Goal: Transaction & Acquisition: Purchase product/service

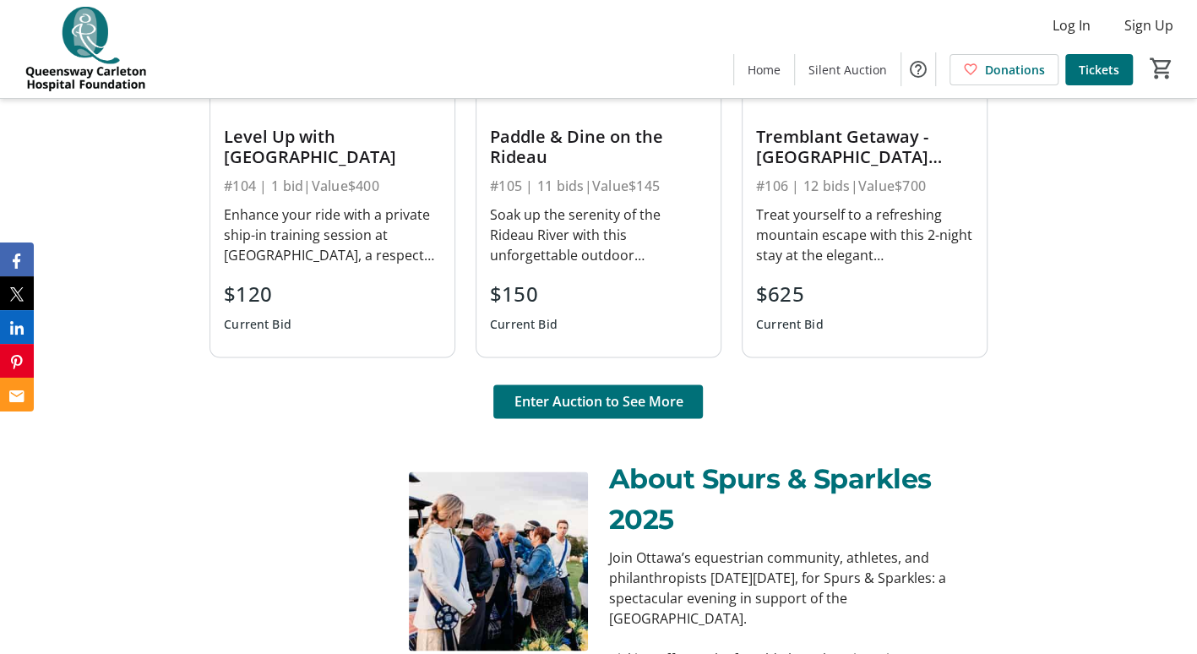
scroll to position [1311, 0]
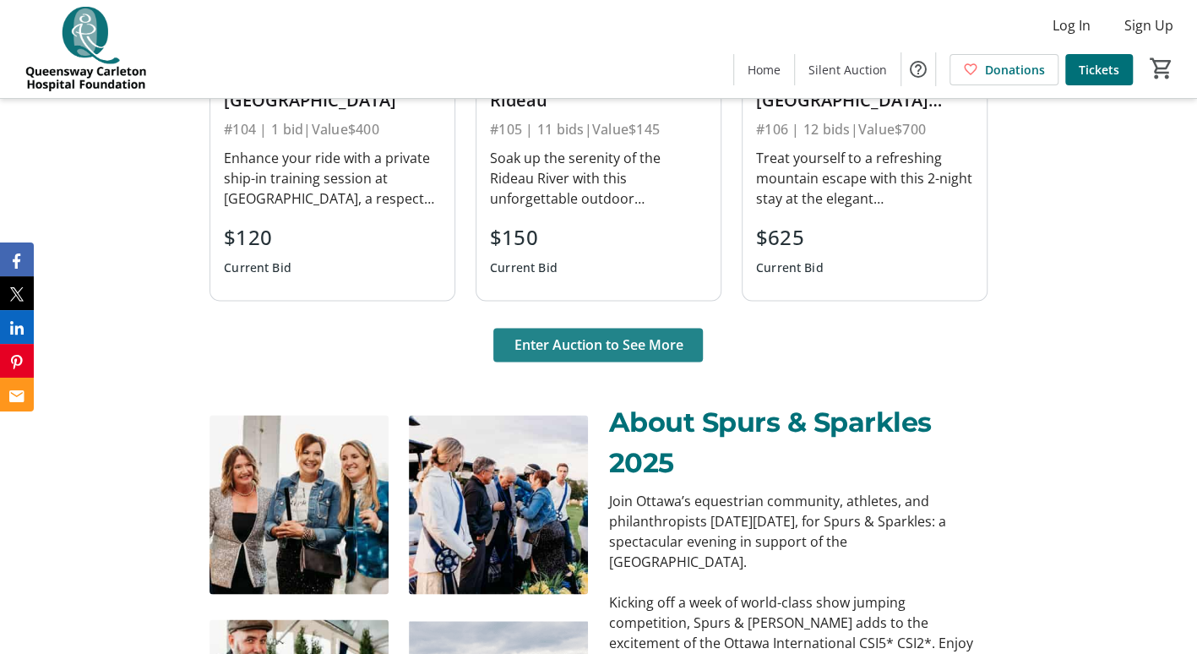
click at [642, 343] on span "Enter Auction to See More" at bounding box center [597, 344] width 169 height 20
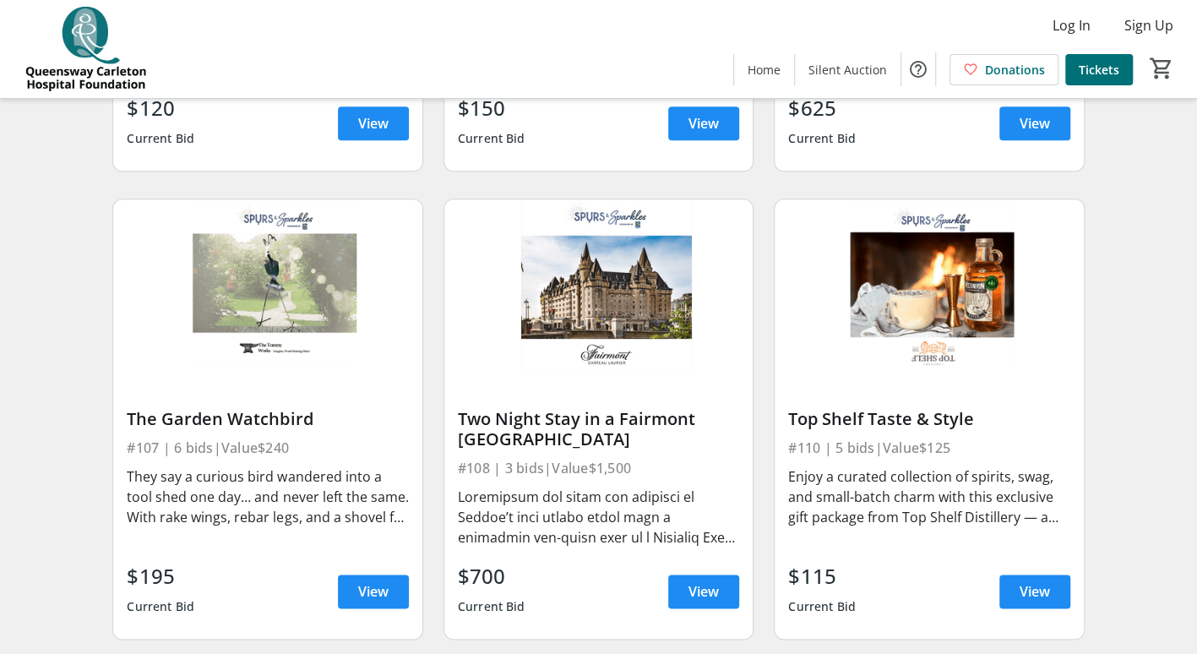
scroll to position [988, 0]
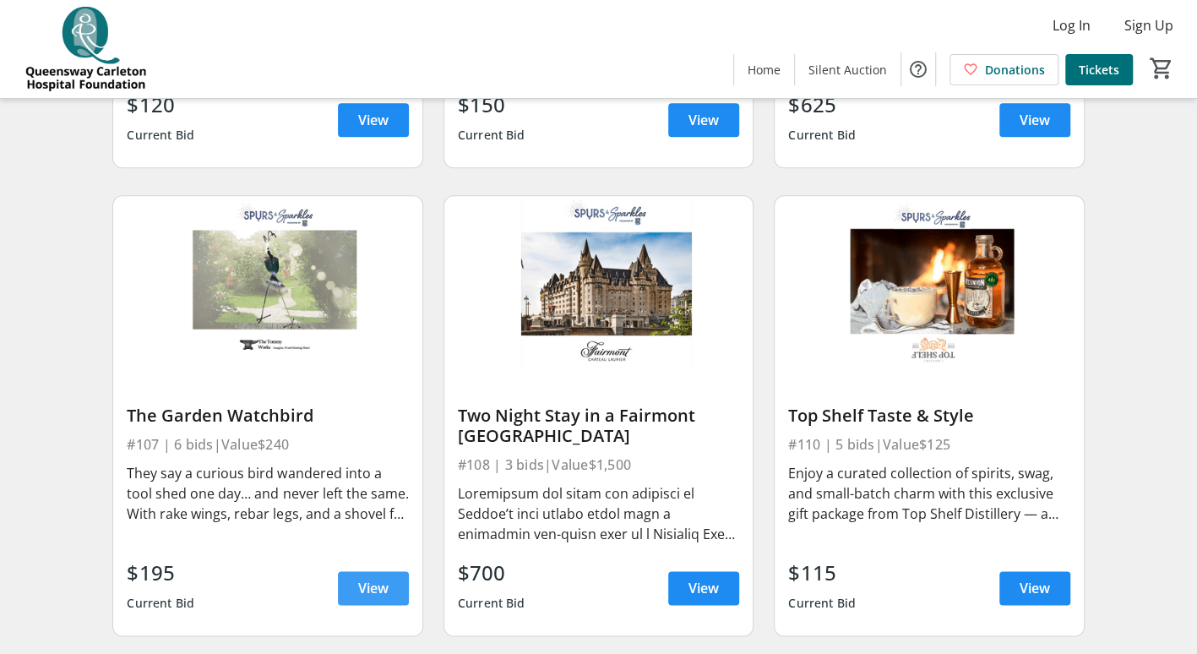
click at [350, 593] on span at bounding box center [373, 587] width 71 height 41
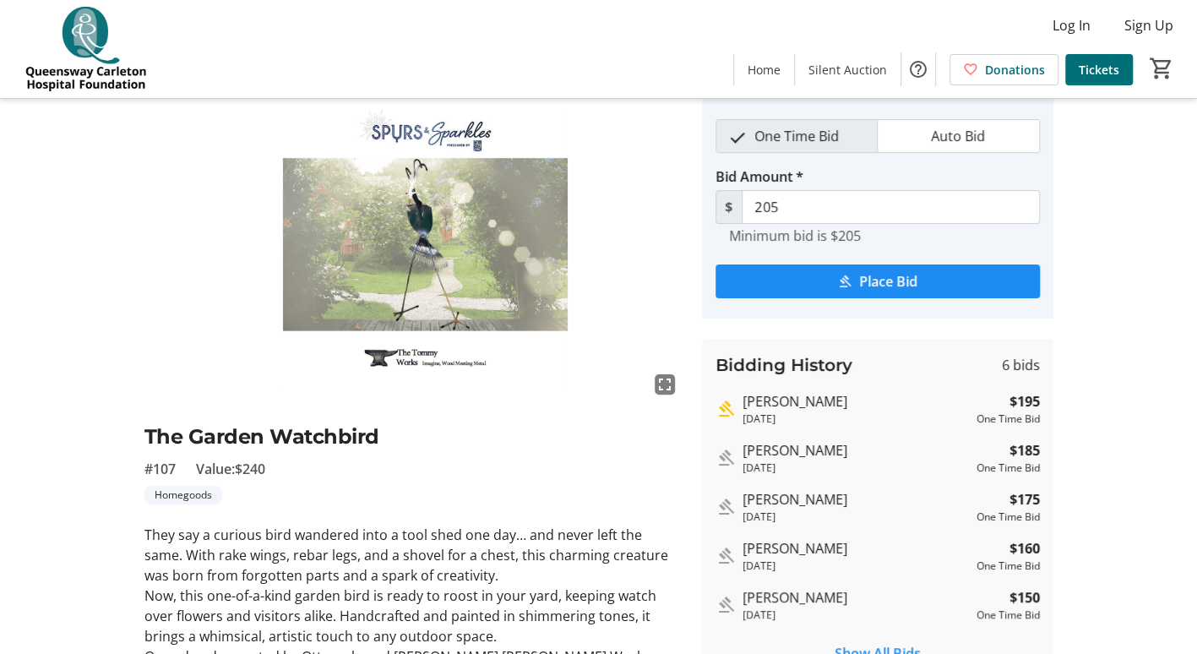
scroll to position [60, 0]
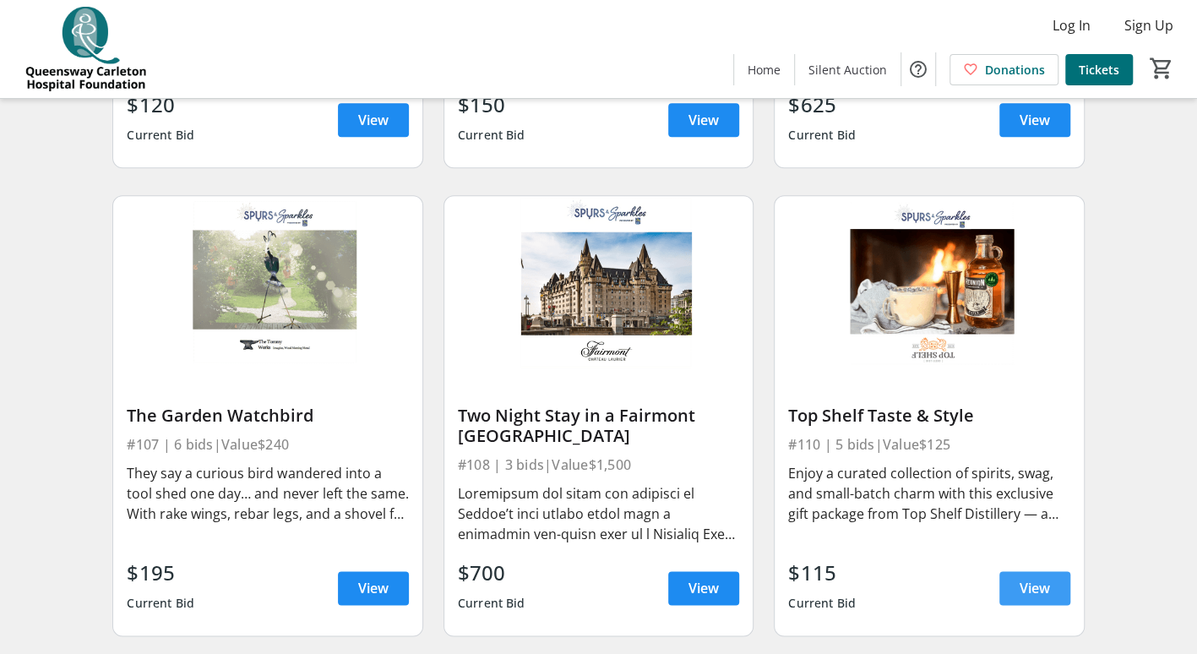
click at [1039, 608] on span at bounding box center [1034, 587] width 71 height 41
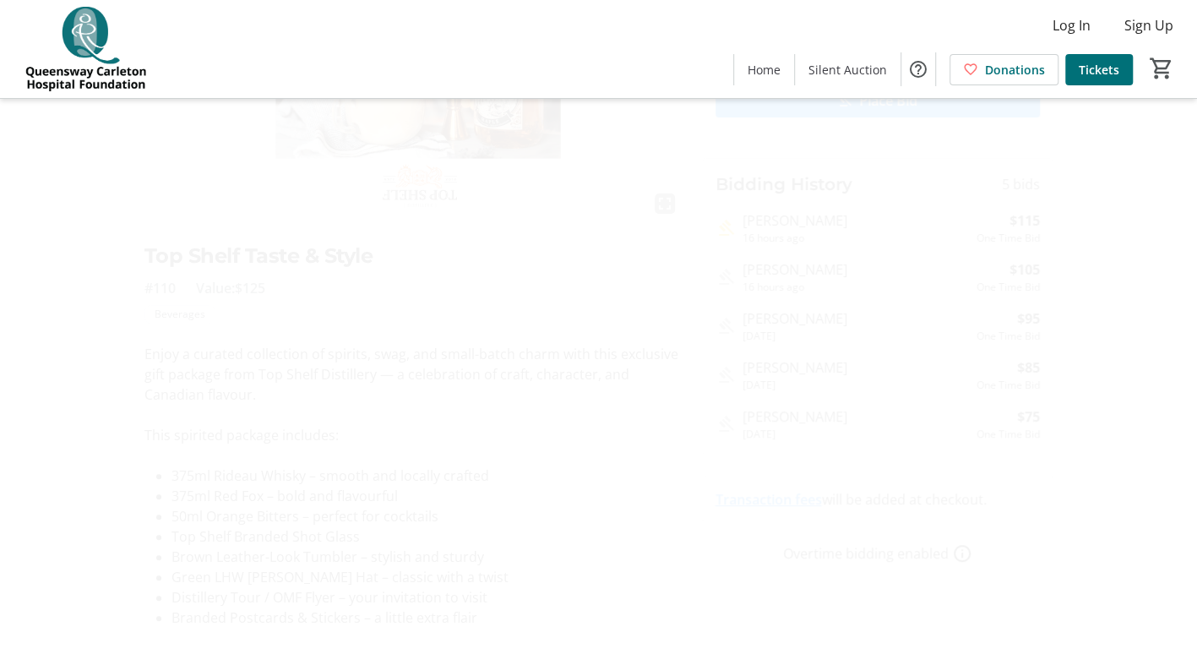
scroll to position [242, 0]
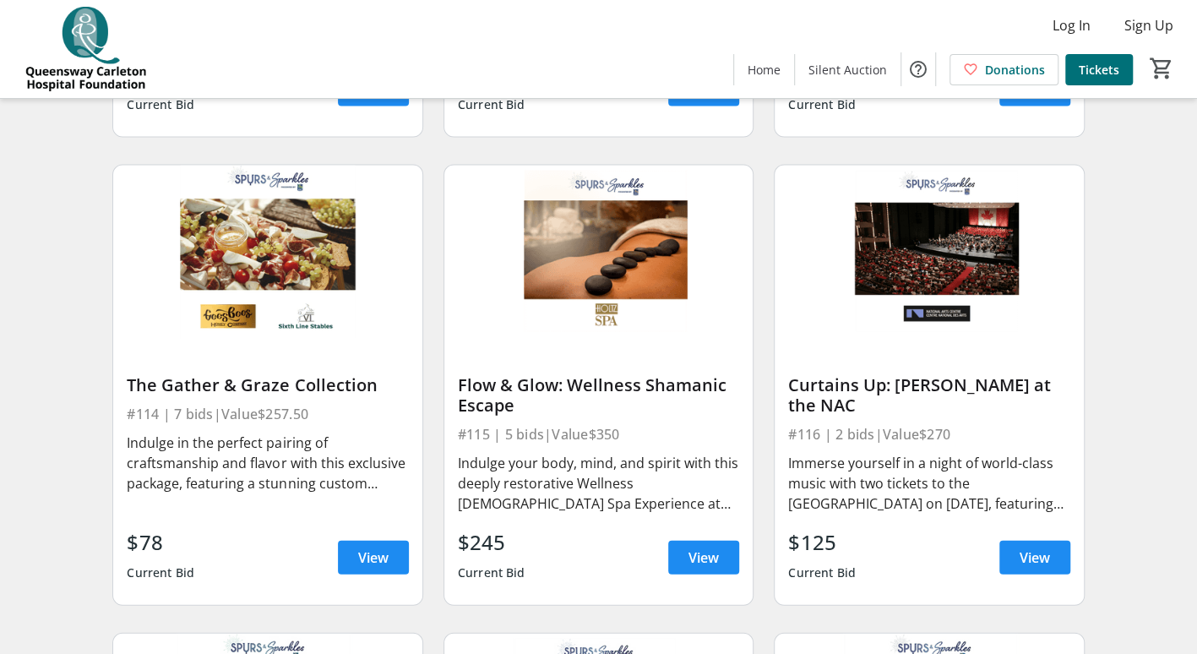
scroll to position [1983, 0]
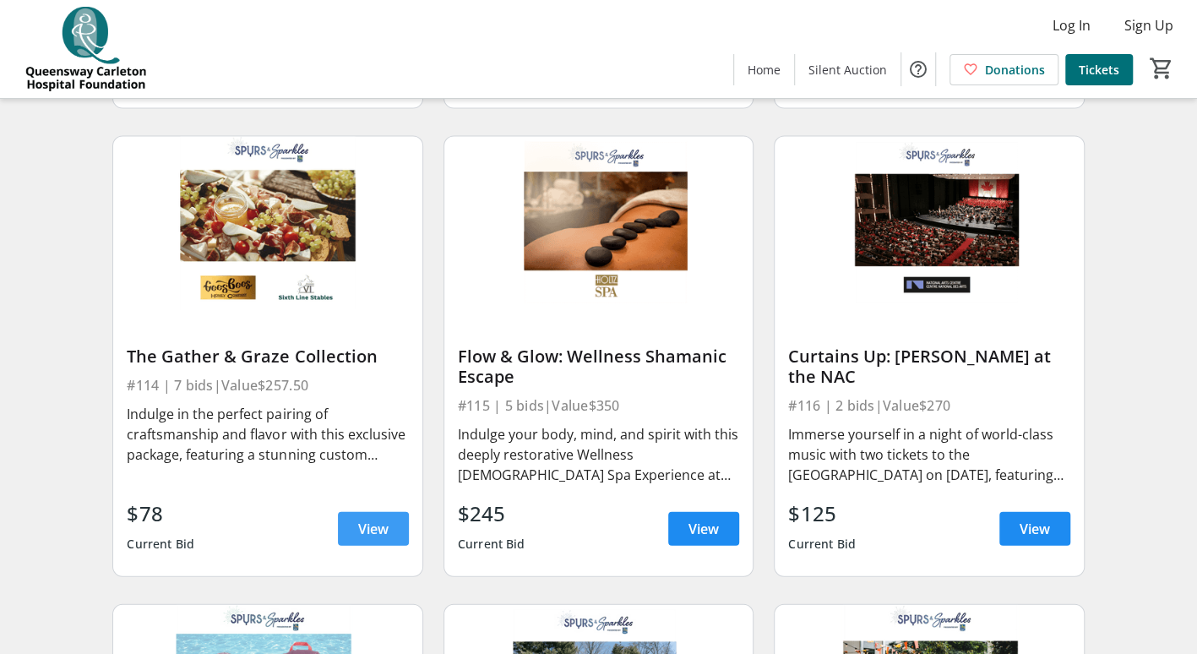
click at [371, 539] on span "View" at bounding box center [373, 528] width 30 height 20
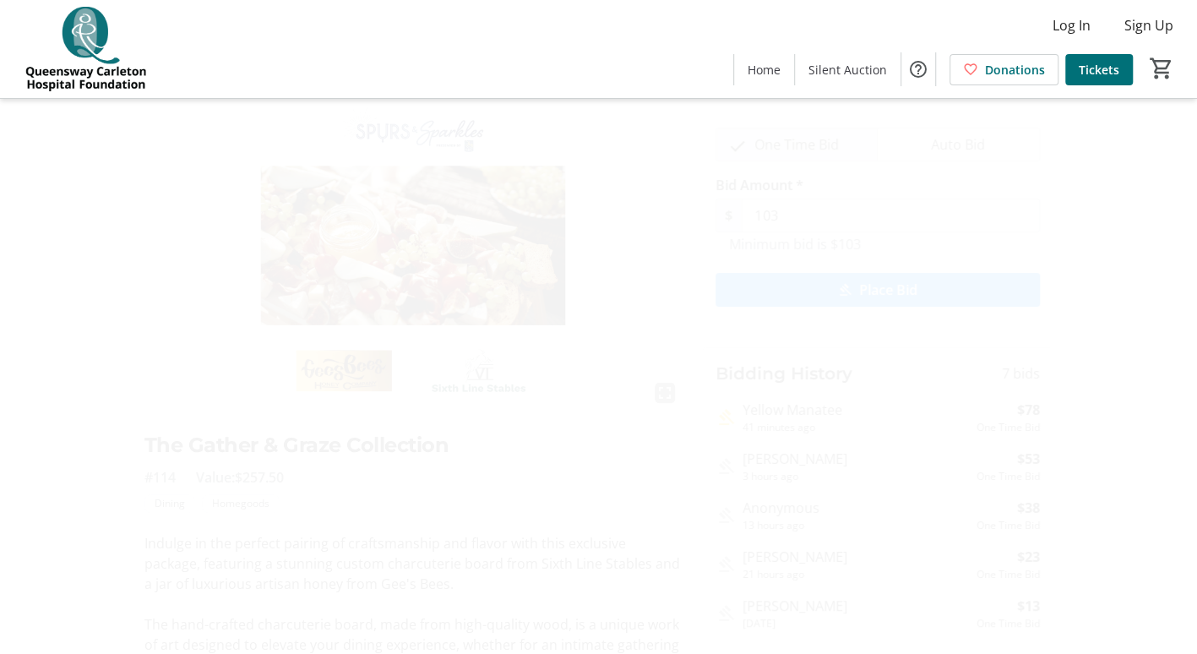
scroll to position [52, 0]
click at [468, 263] on img at bounding box center [412, 259] width 537 height 302
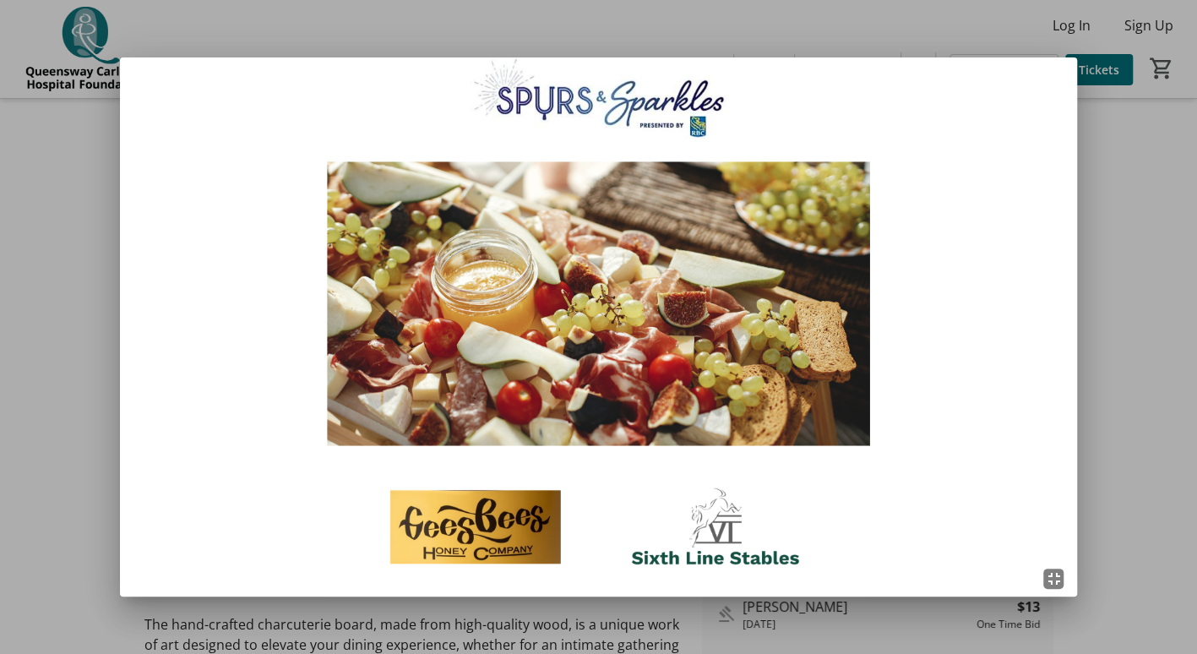
scroll to position [0, 0]
click at [1142, 297] on div at bounding box center [598, 327] width 1197 height 654
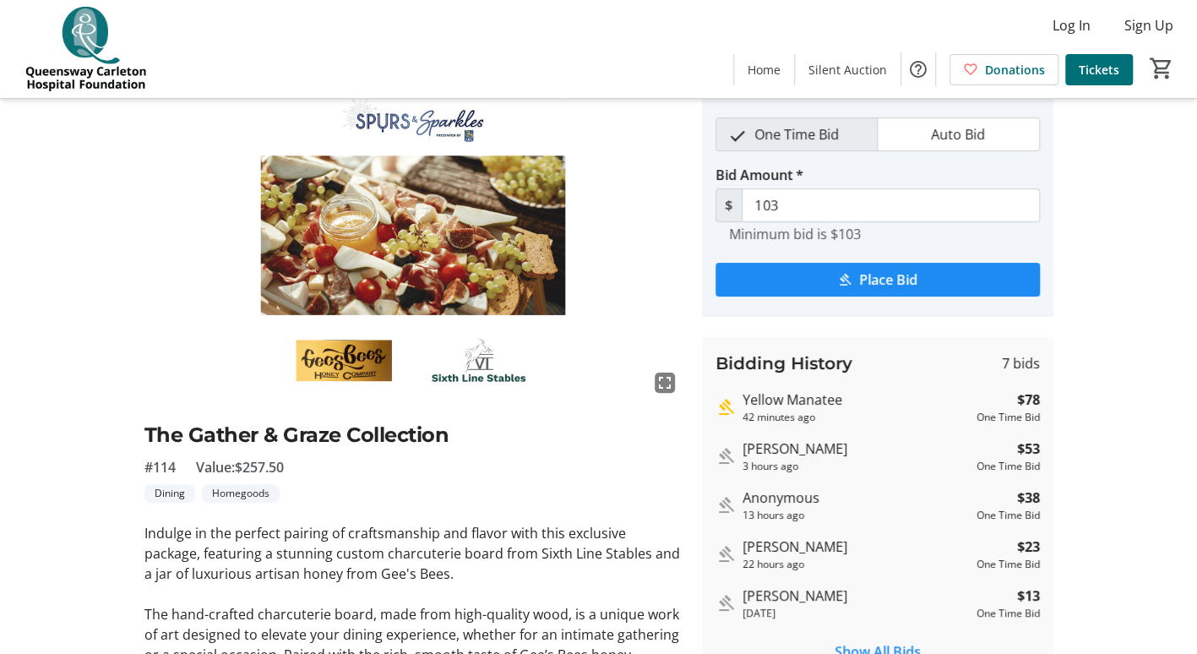
scroll to position [57, 0]
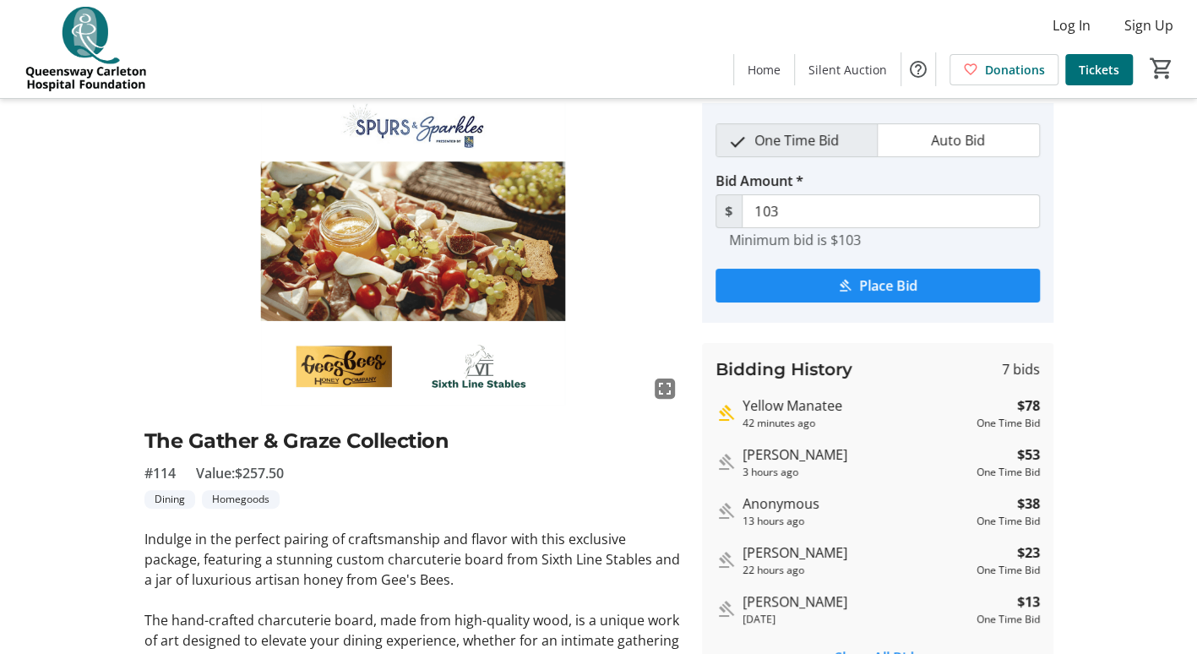
scroll to position [1983, 0]
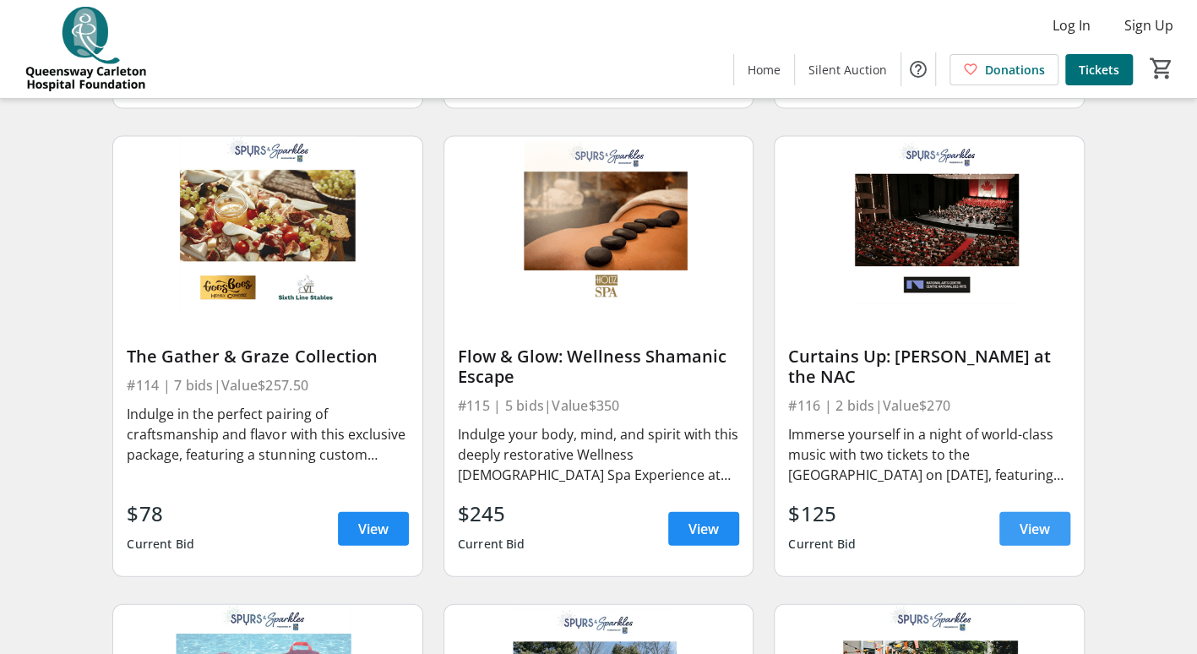
click at [1031, 539] on span "View" at bounding box center [1034, 528] width 30 height 20
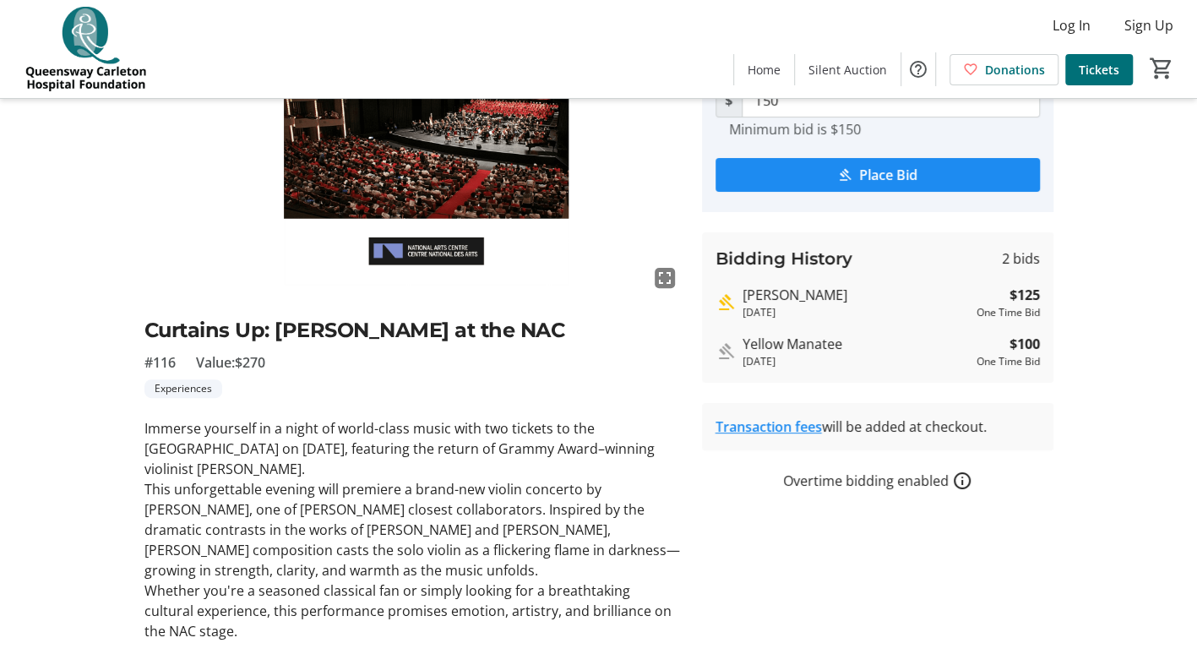
scroll to position [165, 0]
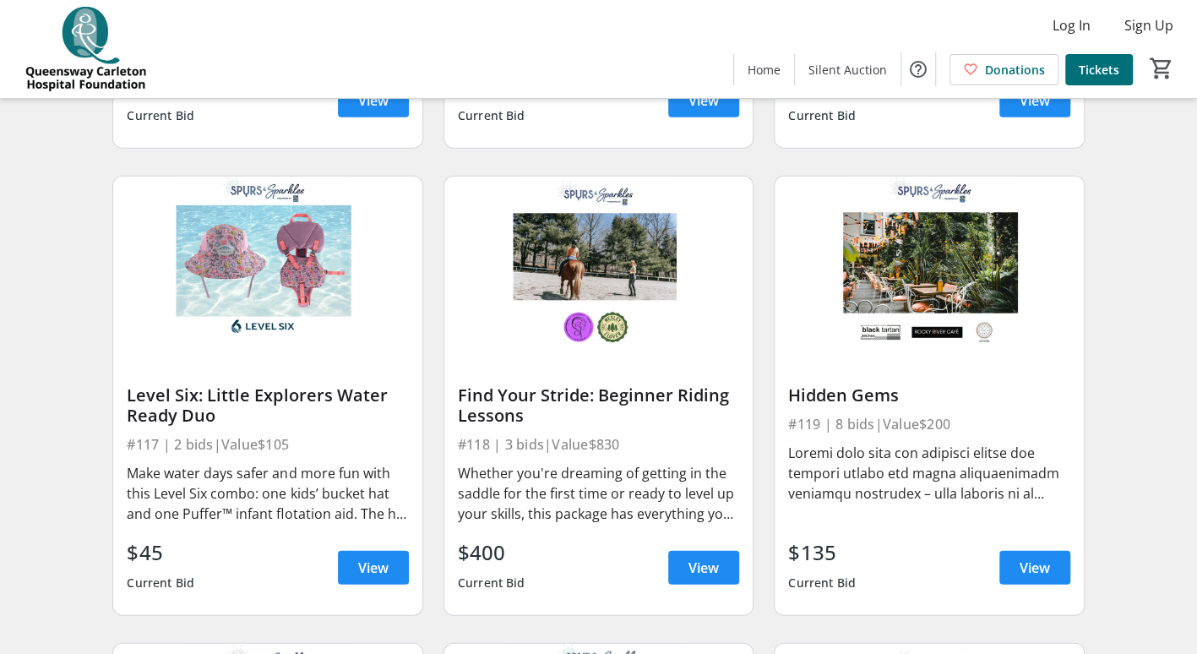
scroll to position [2422, 0]
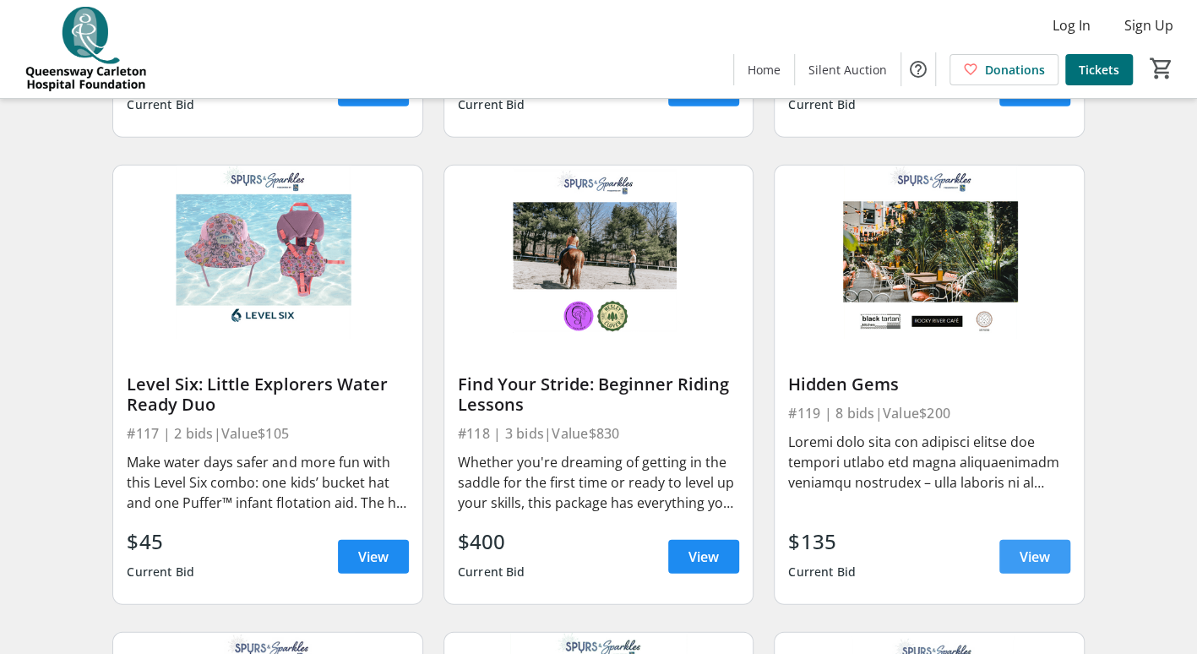
click at [1023, 567] on span "View" at bounding box center [1034, 556] width 30 height 20
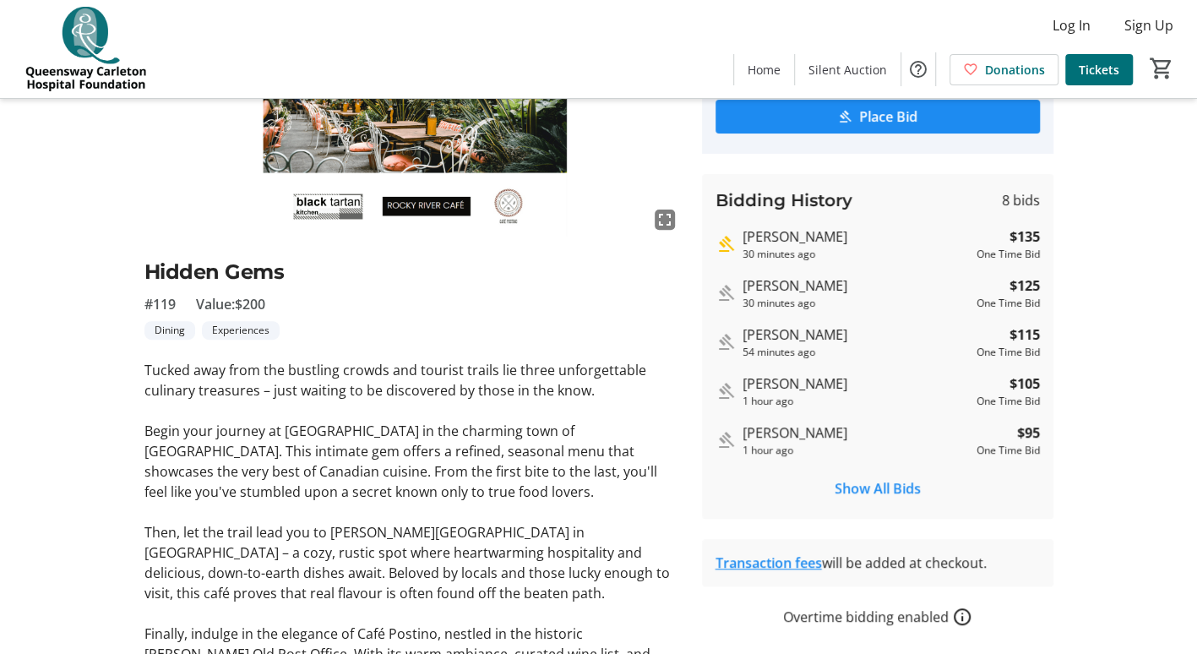
scroll to position [234, 0]
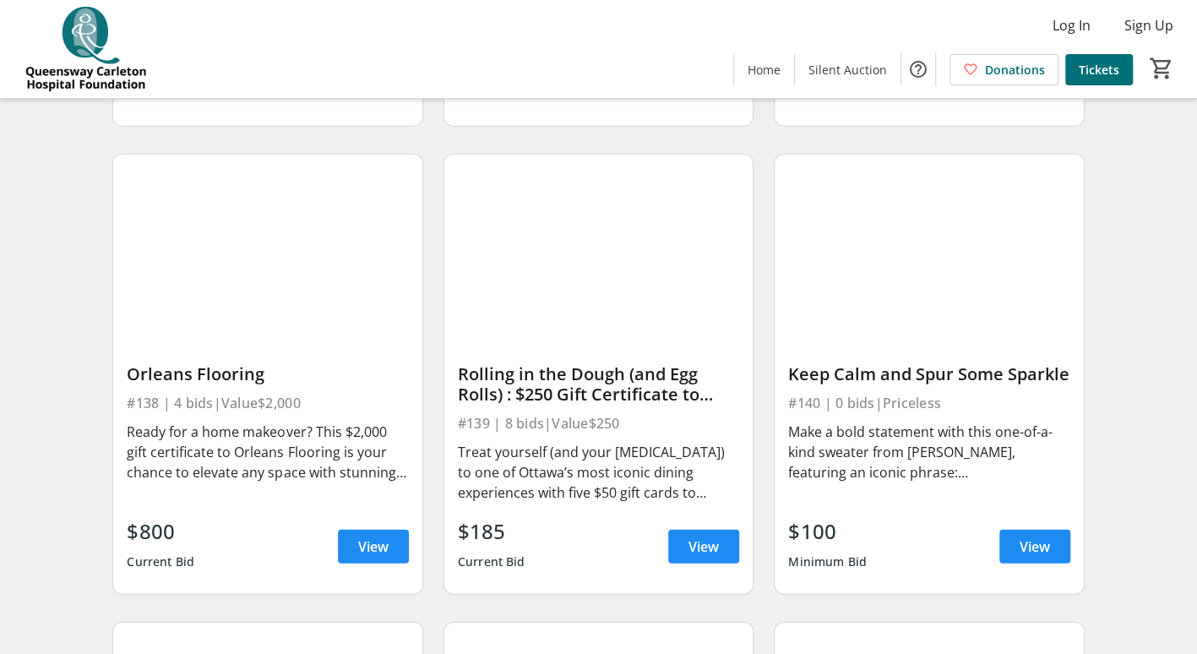
scroll to position [5720, 0]
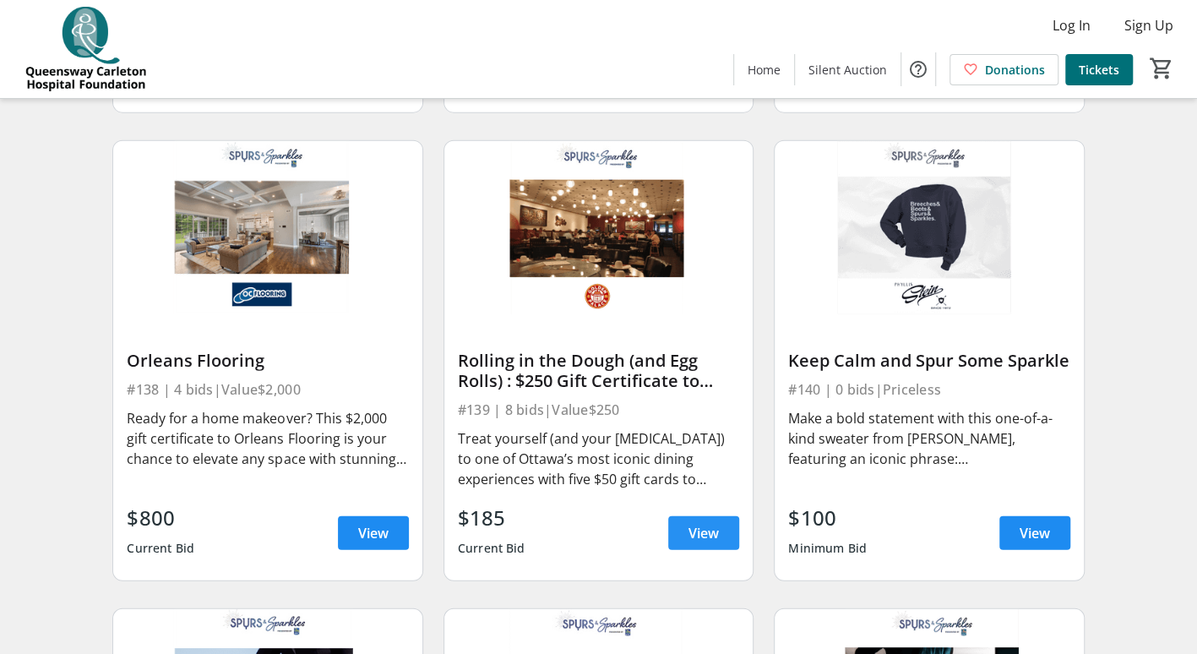
click at [711, 542] on span "View" at bounding box center [703, 533] width 30 height 20
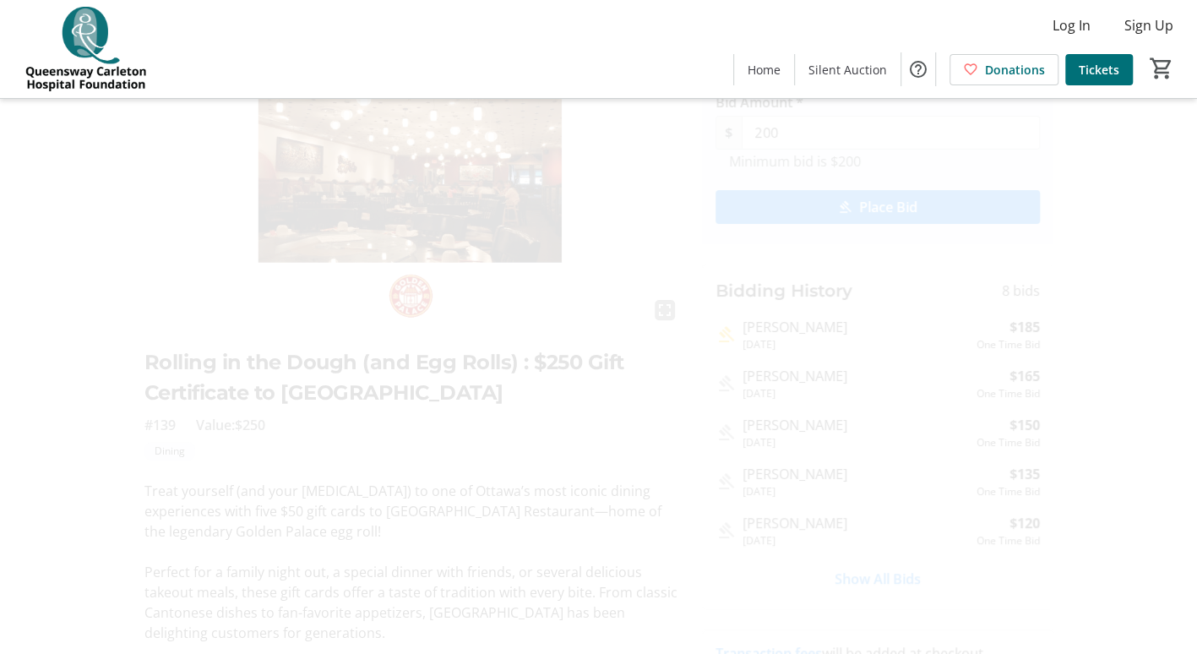
scroll to position [127, 0]
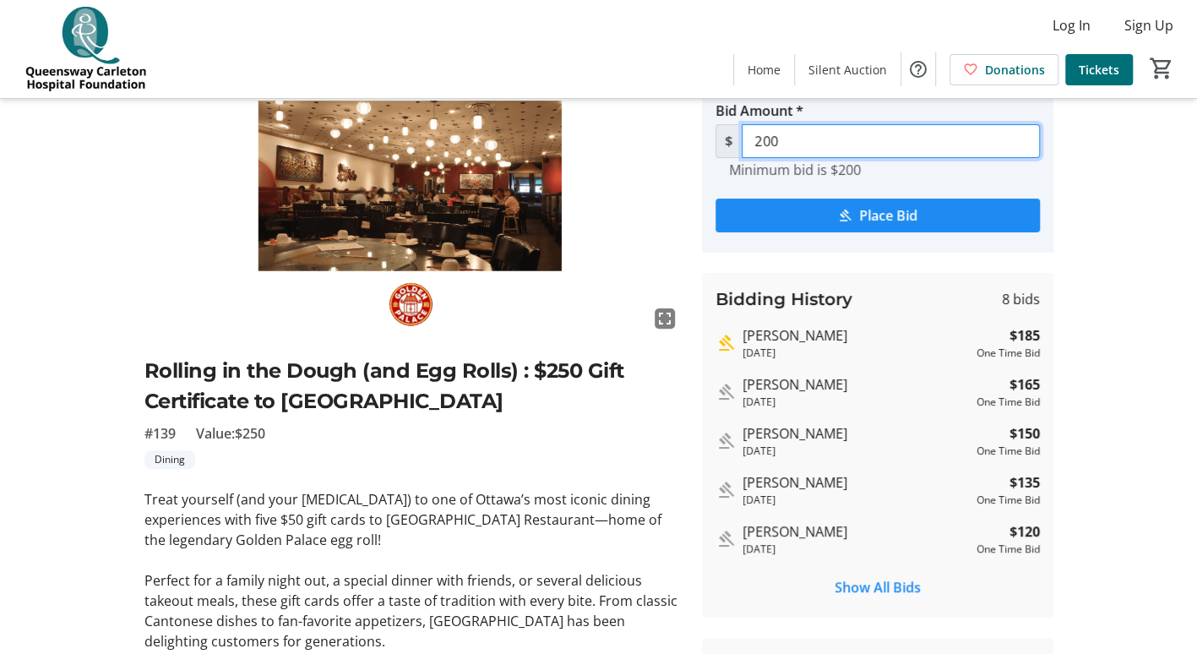
click at [849, 145] on input "200" at bounding box center [890, 141] width 298 height 34
type input "205"
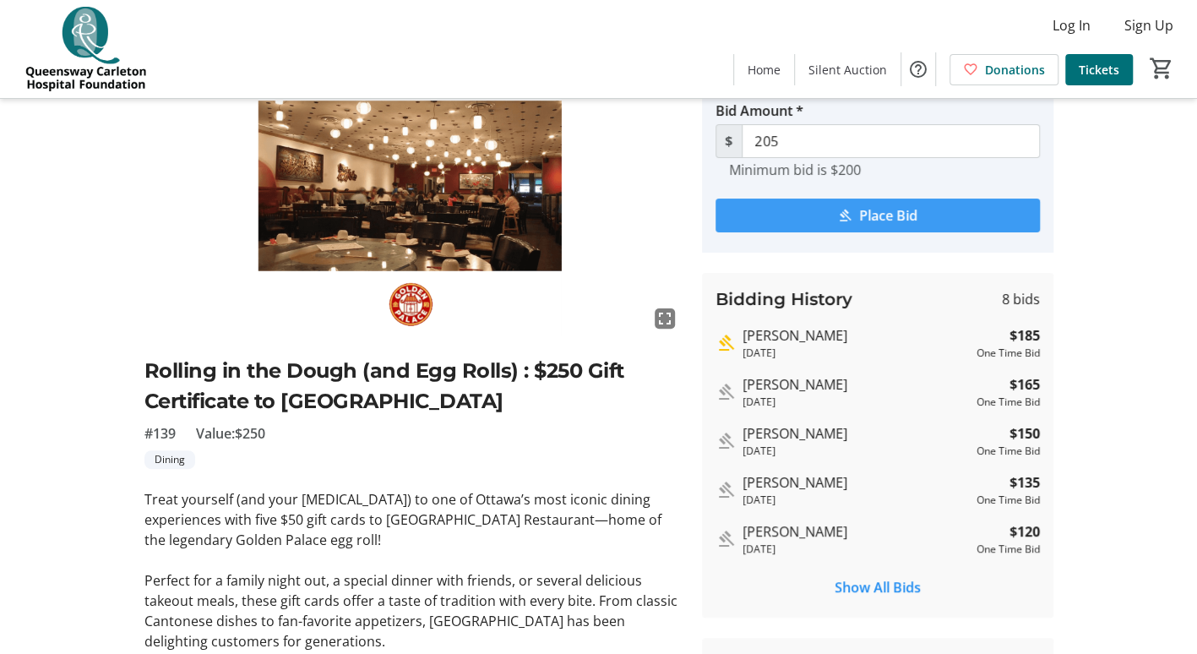
click at [914, 209] on span "Place Bid" at bounding box center [888, 215] width 58 height 20
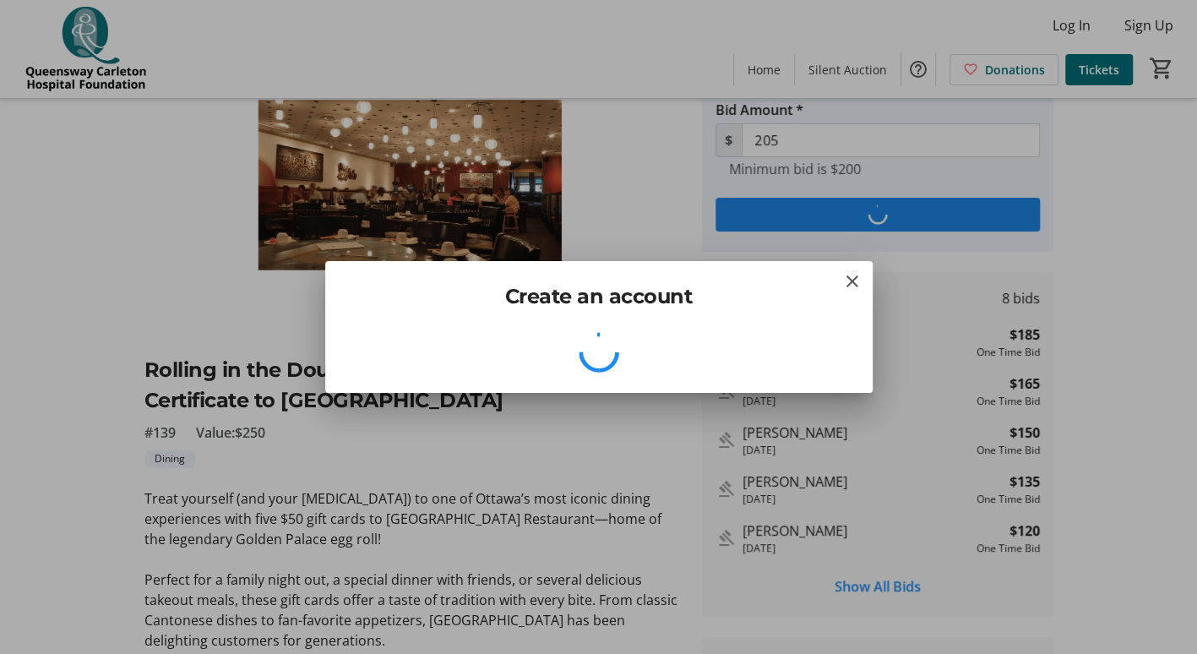
scroll to position [0, 0]
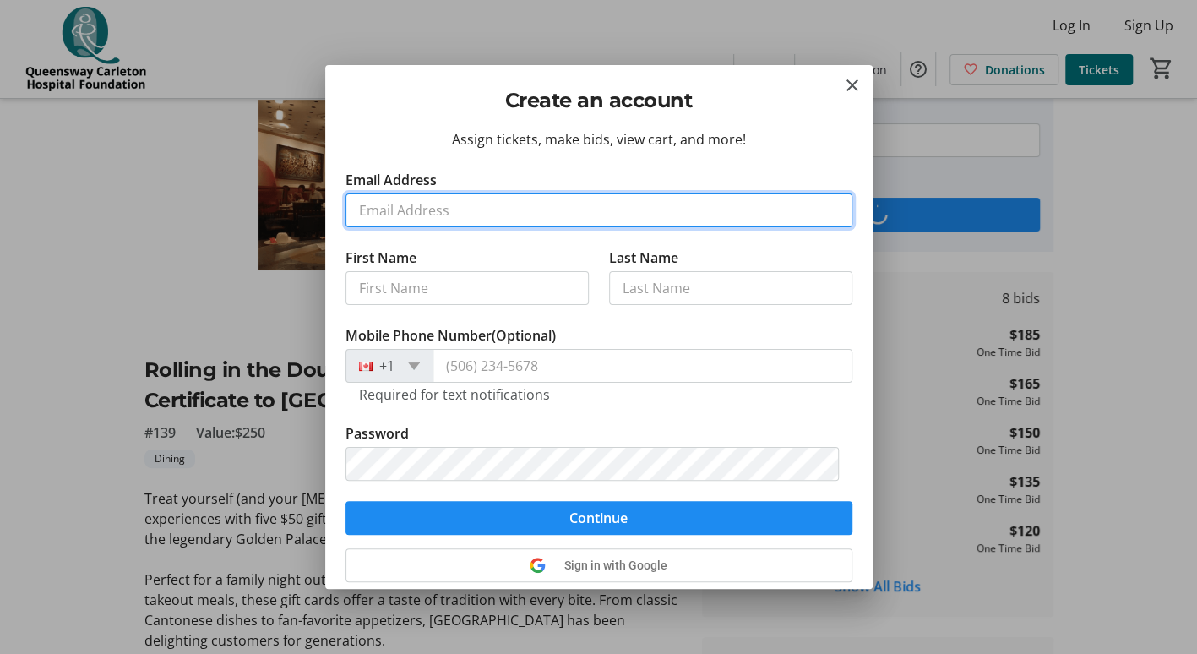
click at [793, 216] on input "Email Address" at bounding box center [598, 210] width 507 height 34
type input "[EMAIL_ADDRESS][DOMAIN_NAME]"
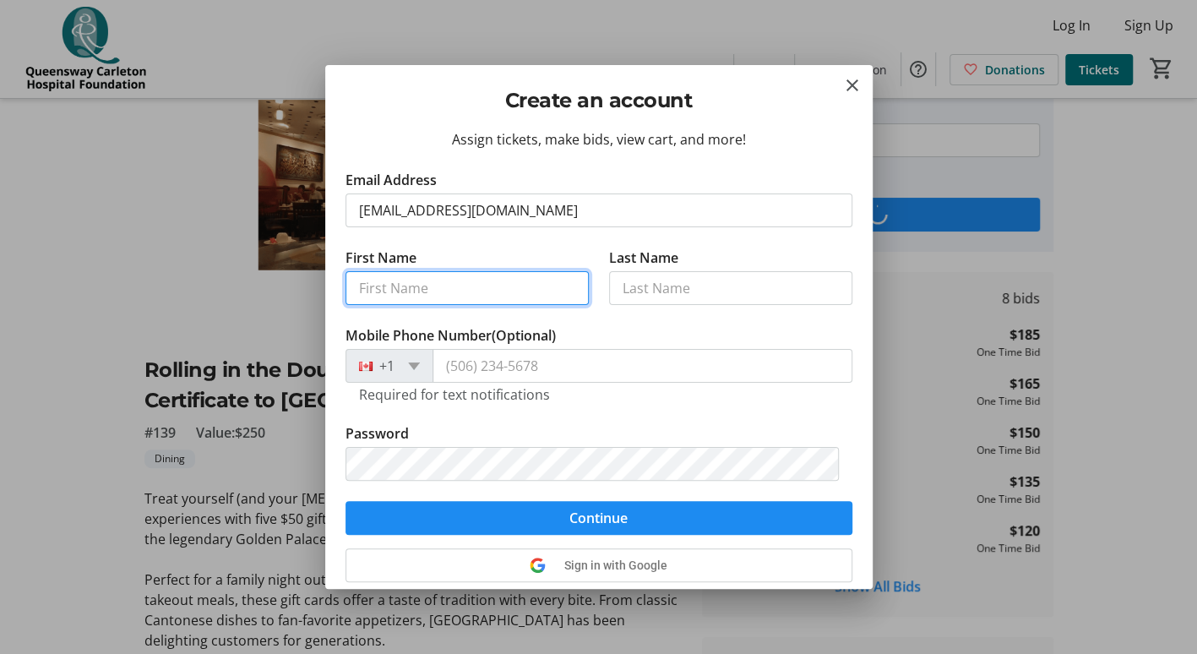
type input "[PERSON_NAME]"
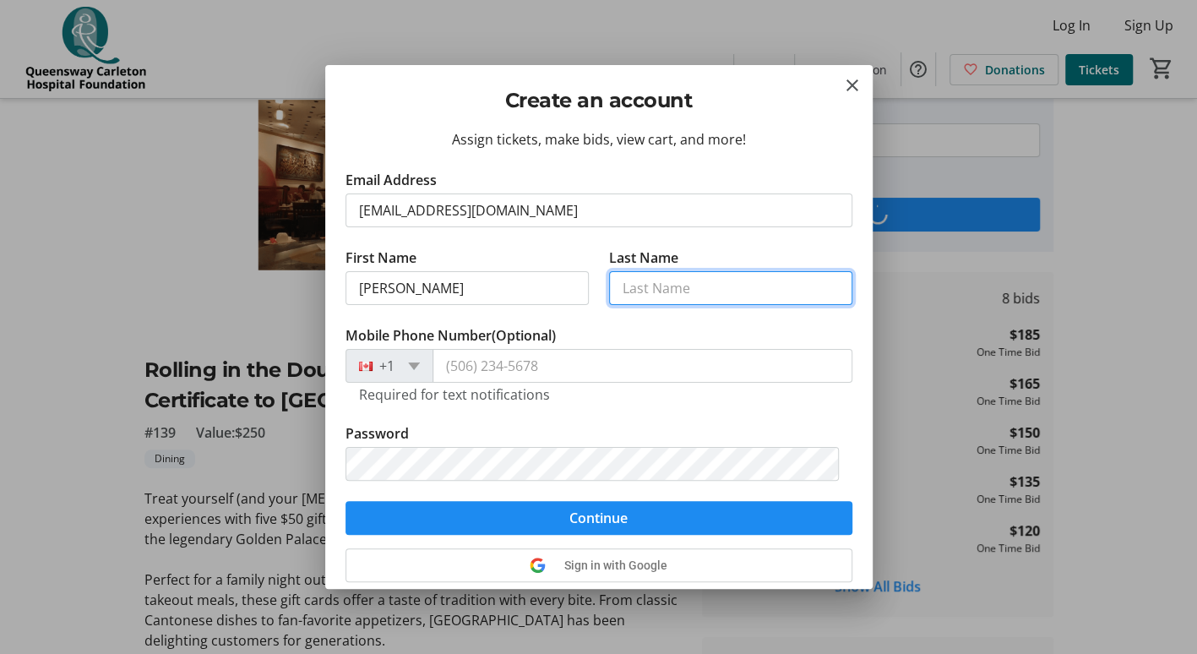
type input "Cumming"
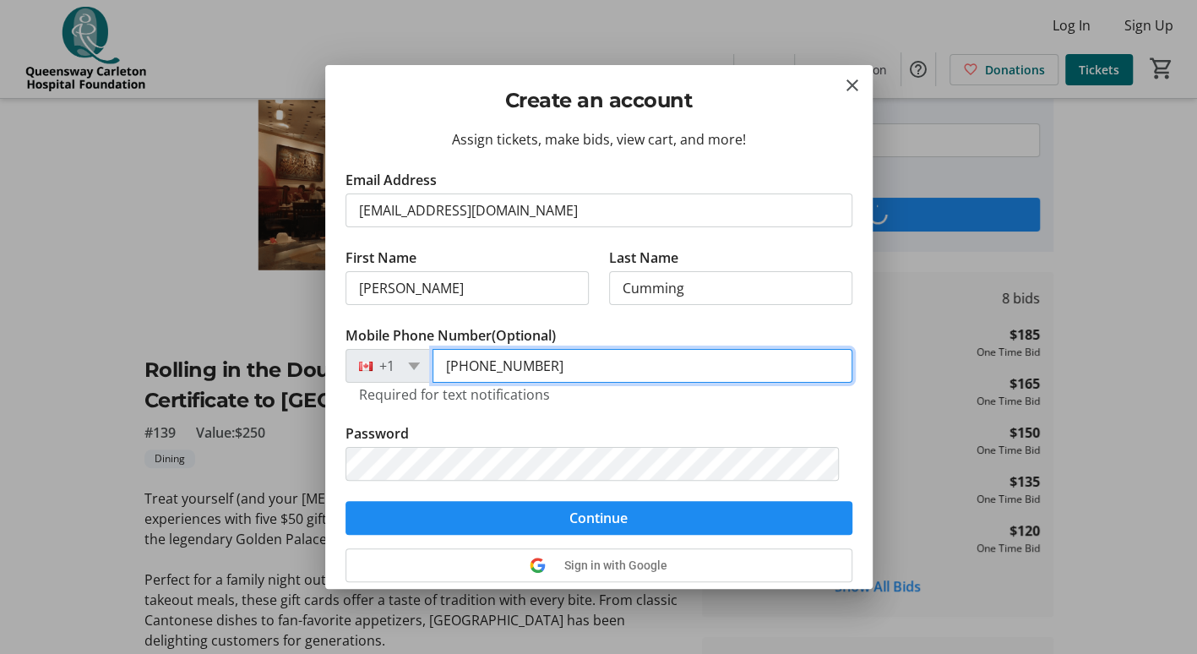
drag, startPoint x: 540, startPoint y: 362, endPoint x: 484, endPoint y: 360, distance: 55.8
click at [484, 360] on input "[PHONE_NUMBER]" at bounding box center [642, 366] width 420 height 34
type input "[PHONE_NUMBER]"
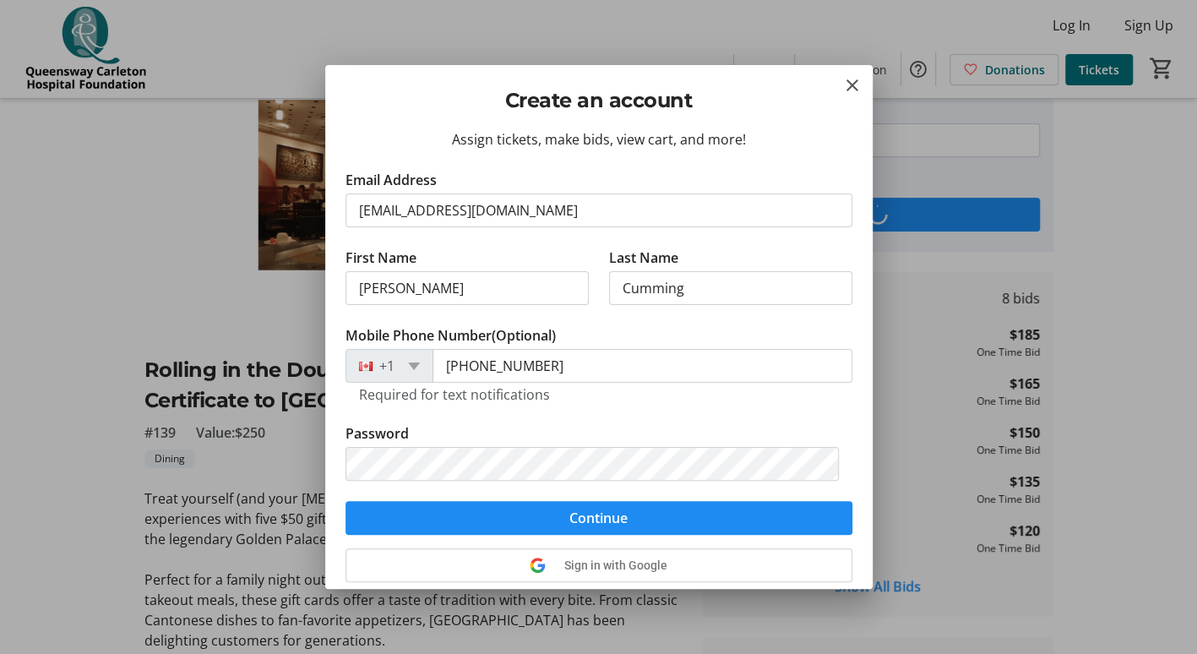
click at [822, 404] on tr-form-field "Mobile Phone Number (Optional) [PHONE_NUMBER] Required for text notifications" at bounding box center [598, 374] width 507 height 98
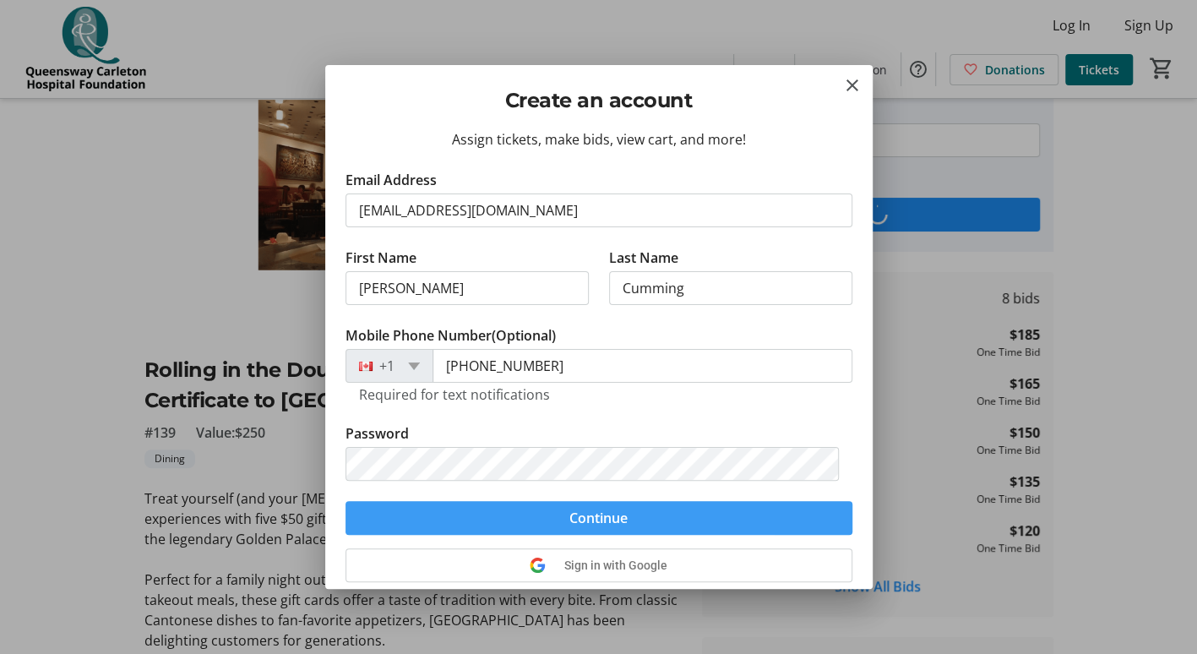
click at [622, 515] on span "submit" at bounding box center [598, 517] width 507 height 41
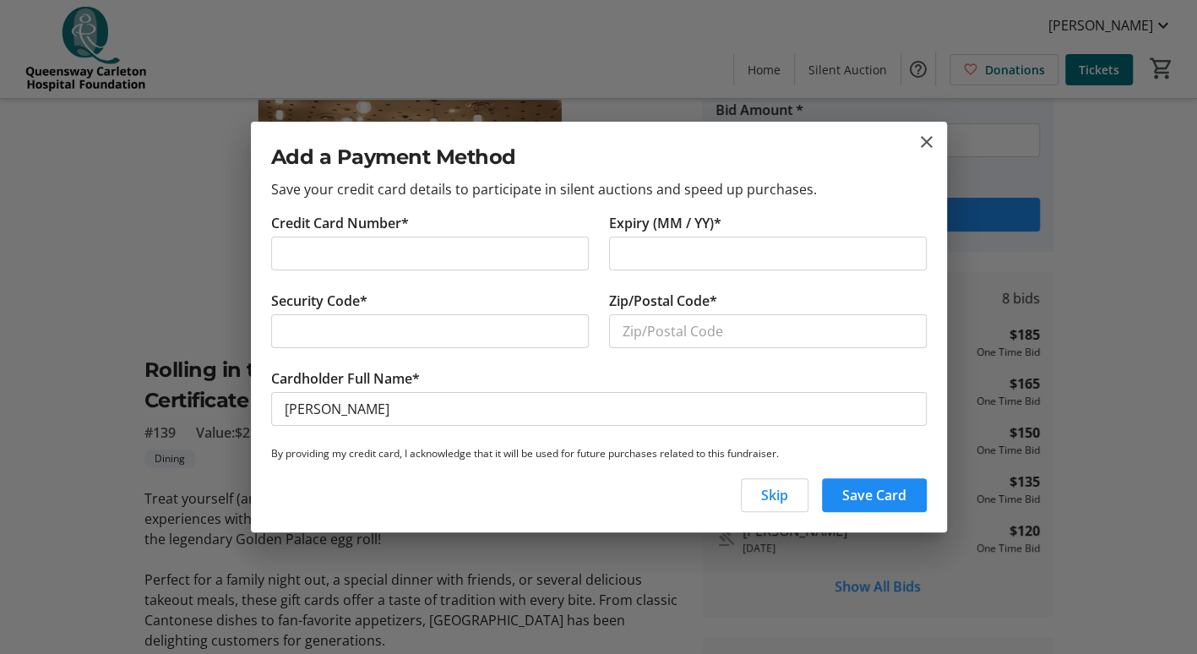
click at [530, 347] on div at bounding box center [429, 331] width 317 height 34
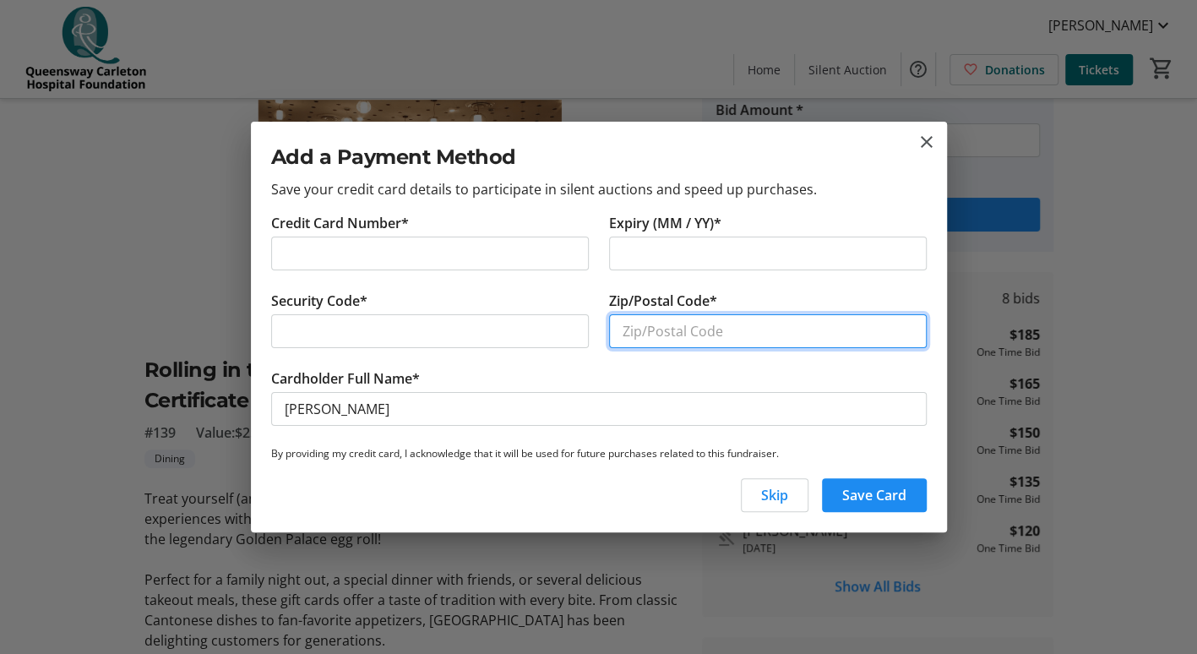
click at [652, 331] on input "Zip/Postal Code*" at bounding box center [767, 331] width 317 height 34
type input "K1Z 0A8"
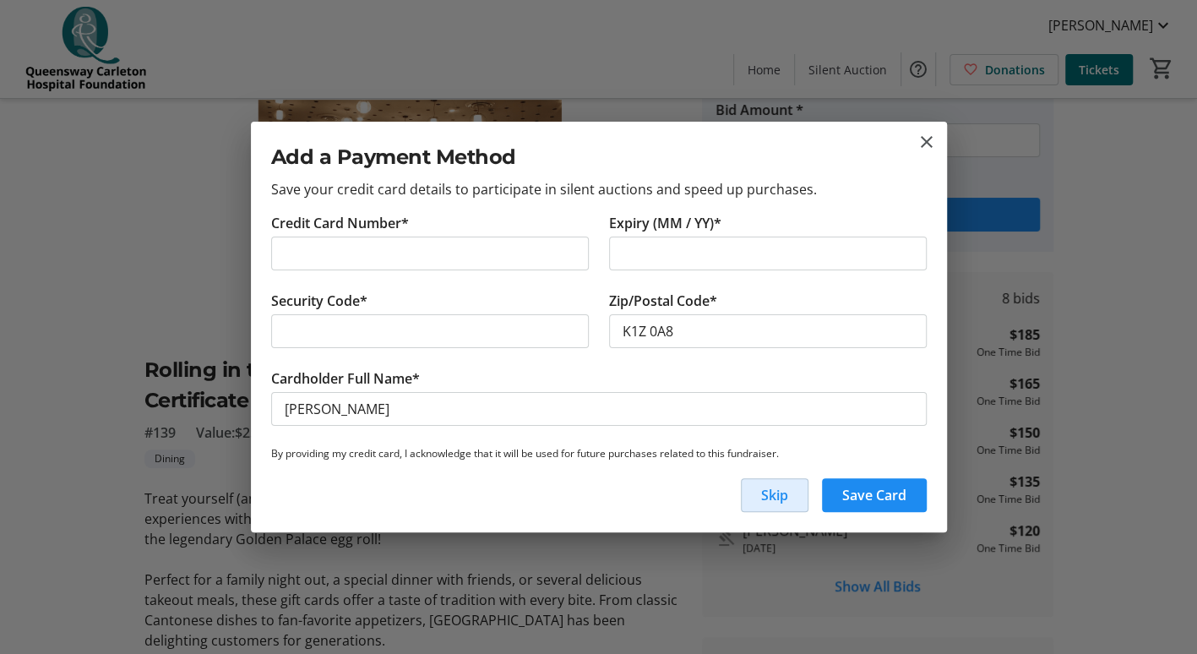
click at [770, 505] on span "button" at bounding box center [774, 495] width 66 height 41
